Goal: Task Accomplishment & Management: Manage account settings

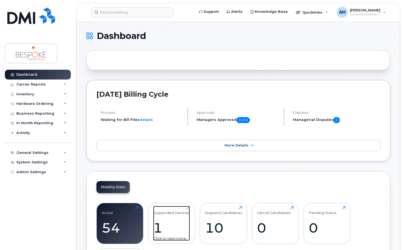
click at [172, 215] on div "Suspended Devices" at bounding box center [171, 210] width 36 height 9
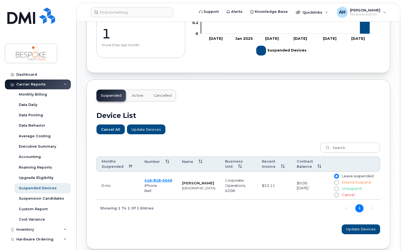
scroll to position [109, 0]
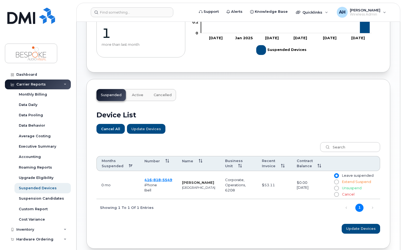
click at [339, 188] on input "Unsuspend" at bounding box center [336, 188] width 4 height 4
radio input "true"
click at [366, 230] on span "Update Devices" at bounding box center [361, 228] width 30 height 5
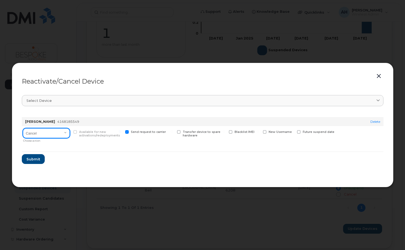
click at [51, 132] on select "Cancel Suspend - Extend Suspension Reactivate" at bounding box center [46, 133] width 47 height 10
click at [37, 161] on span "Submit" at bounding box center [33, 159] width 14 height 5
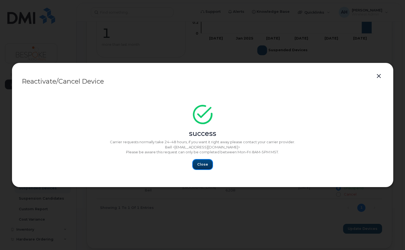
click at [203, 164] on span "Close" at bounding box center [202, 164] width 11 height 5
click at [201, 163] on span "Close" at bounding box center [202, 164] width 11 height 5
click at [378, 75] on button "button" at bounding box center [379, 77] width 8 height 8
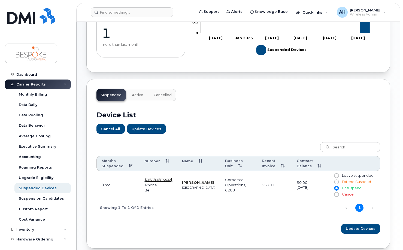
click at [161, 179] on span "818" at bounding box center [156, 180] width 9 height 4
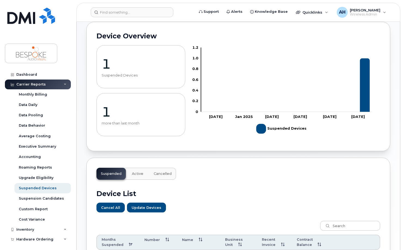
scroll to position [0, 0]
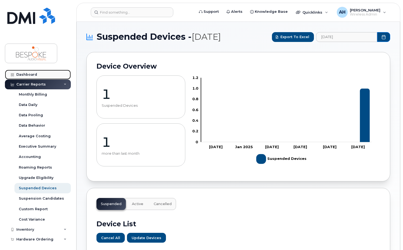
click at [30, 76] on div "Dashboard" at bounding box center [26, 75] width 21 height 4
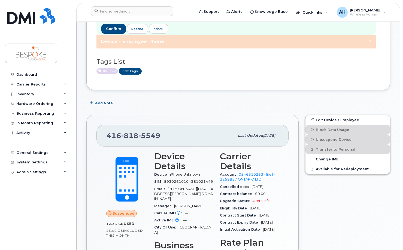
scroll to position [55, 0]
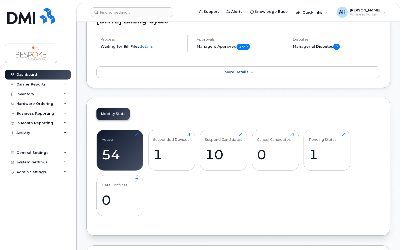
scroll to position [82, 0]
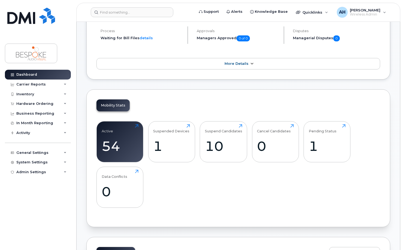
click at [237, 61] on link "More Details" at bounding box center [239, 63] width 284 height 11
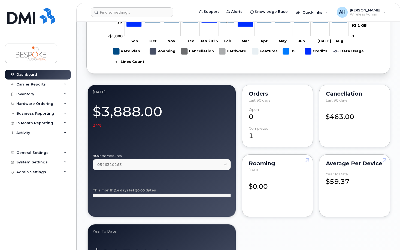
scroll to position [436, 0]
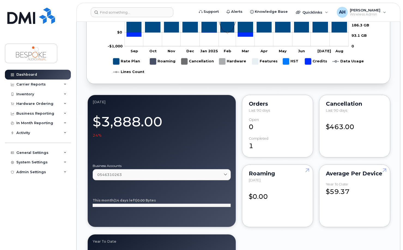
click at [337, 105] on div "Cancellation" at bounding box center [355, 104] width 58 height 4
click at [338, 133] on div "Cancellation Last 90 days $463.00" at bounding box center [354, 126] width 71 height 63
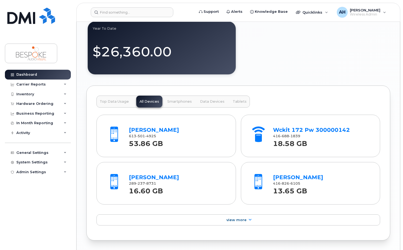
scroll to position [654, 0]
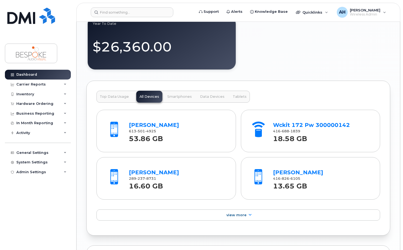
click at [120, 99] on button "Top Data Usage" at bounding box center [115, 97] width 36 height 12
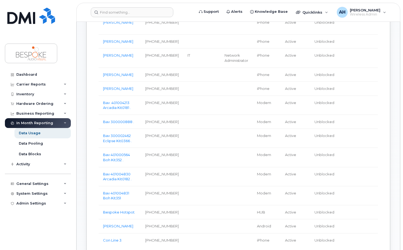
scroll to position [55, 0]
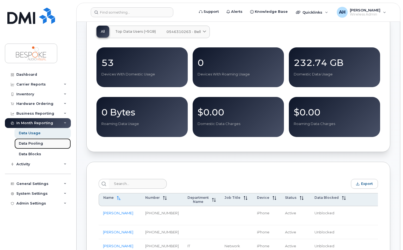
click at [36, 144] on div "Data Pooling" at bounding box center [31, 143] width 24 height 5
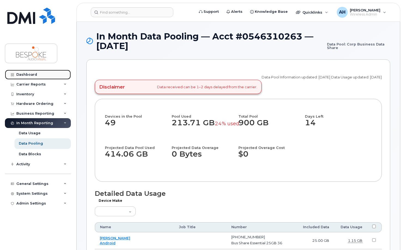
click at [34, 75] on div "Dashboard" at bounding box center [26, 75] width 21 height 4
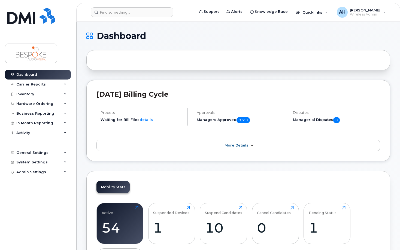
click at [234, 144] on span "More Details" at bounding box center [237, 145] width 24 height 4
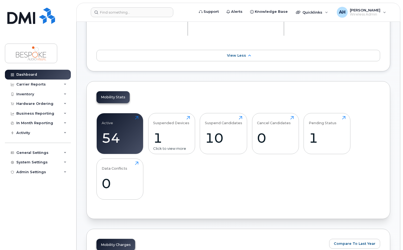
scroll to position [273, 0]
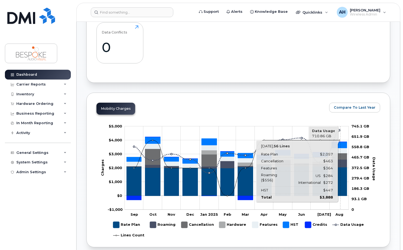
click at [340, 131] on rect "Chart" at bounding box center [237, 167] width 224 height 83
click at [335, 132] on rect "Chart" at bounding box center [237, 167] width 224 height 83
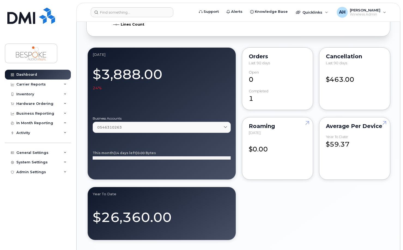
scroll to position [491, 0]
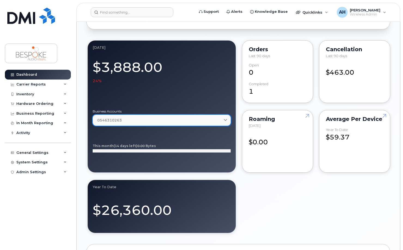
click at [173, 120] on div "0546310263" at bounding box center [161, 120] width 129 height 5
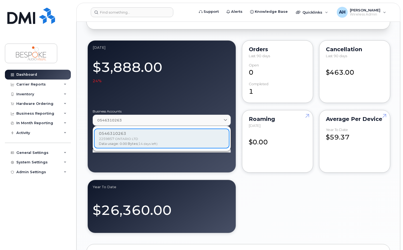
click at [158, 142] on div "0546310263 2259857 ONTARIO LTD Data usage: 0.00 Bytes (14 days left)" at bounding box center [161, 139] width 135 height 20
click at [256, 200] on div "[DATE] $3,888.00 24% Business Accounts 0546310263 0546310263 2259857 ONTARIO LT…" at bounding box center [238, 136] width 304 height 195
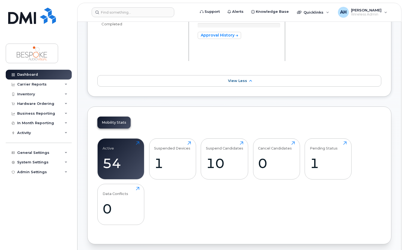
scroll to position [109, 0]
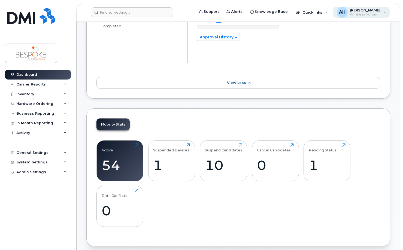
click at [366, 14] on span "Wireless Admin" at bounding box center [365, 14] width 31 height 4
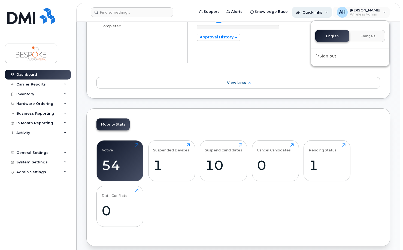
click at [319, 11] on span "Quicklinks" at bounding box center [313, 12] width 20 height 4
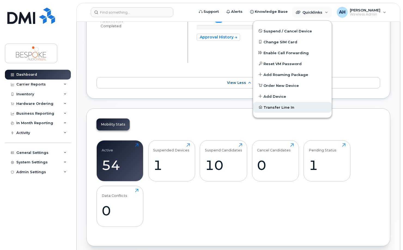
click at [292, 108] on span "Transfer Line In" at bounding box center [279, 107] width 31 height 5
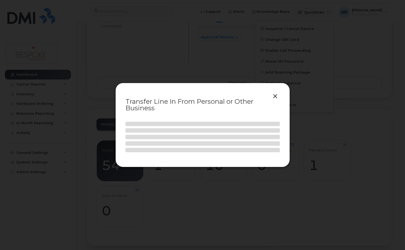
select select
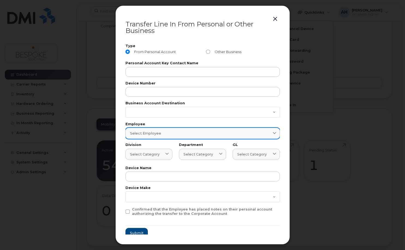
click at [172, 131] on div "Select employee" at bounding box center [202, 133] width 145 height 5
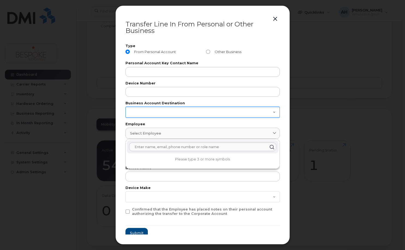
click at [206, 113] on select "0546310263" at bounding box center [202, 112] width 154 height 11
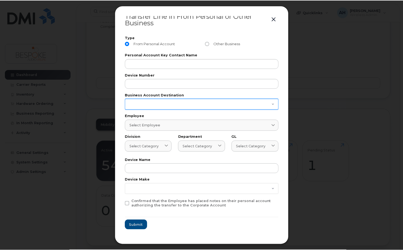
scroll to position [0, 0]
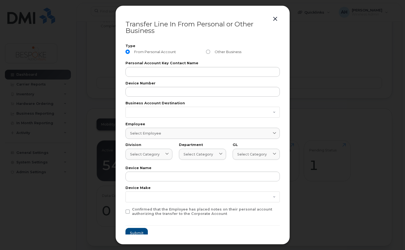
click at [275, 17] on button "button" at bounding box center [275, 19] width 8 height 8
